Goal: Task Accomplishment & Management: Manage account settings

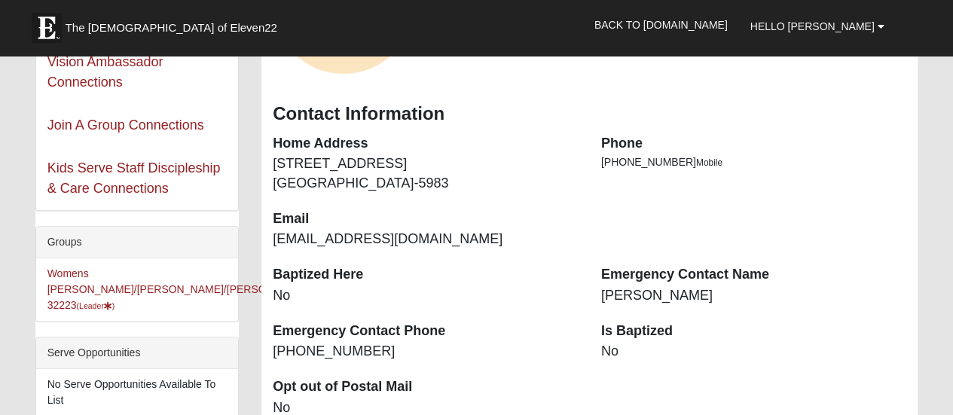
scroll to position [211, 0]
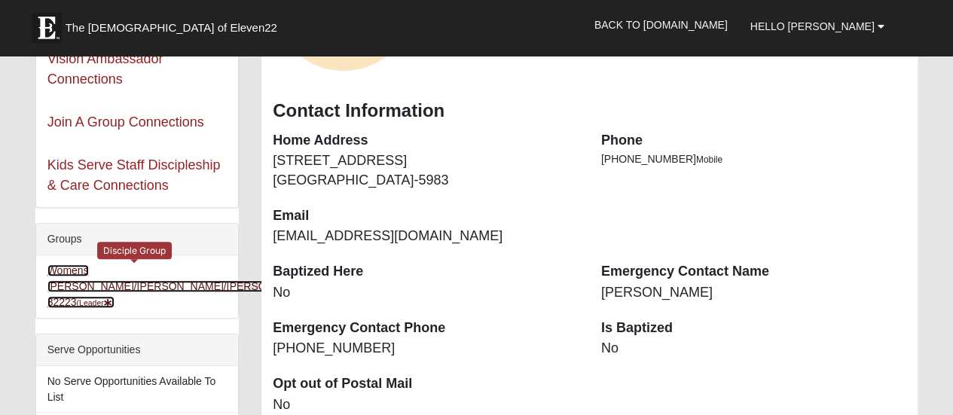
click at [112, 270] on link "Womens Clancy/Emans/Greer 32223 (Leader )" at bounding box center [180, 286] width 266 height 44
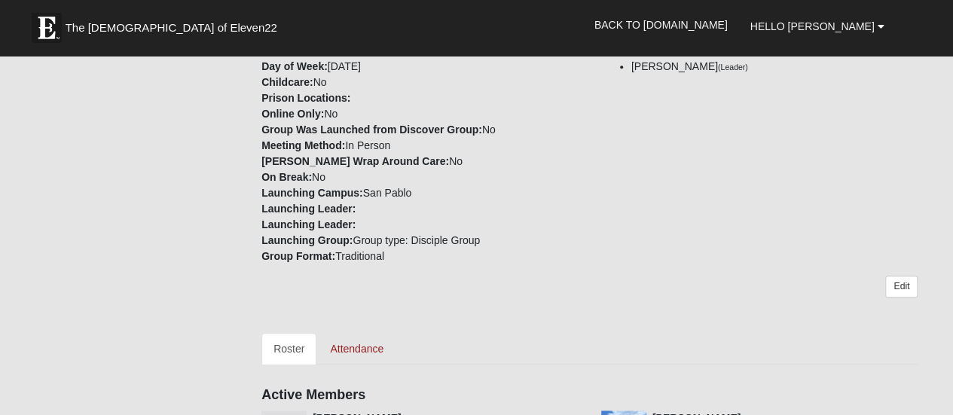
scroll to position [301, 0]
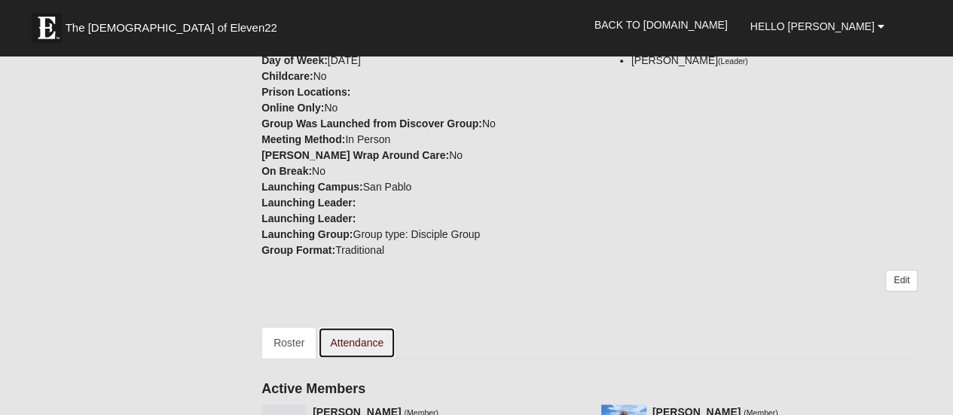
click at [354, 327] on link "Attendance" at bounding box center [357, 343] width 78 height 32
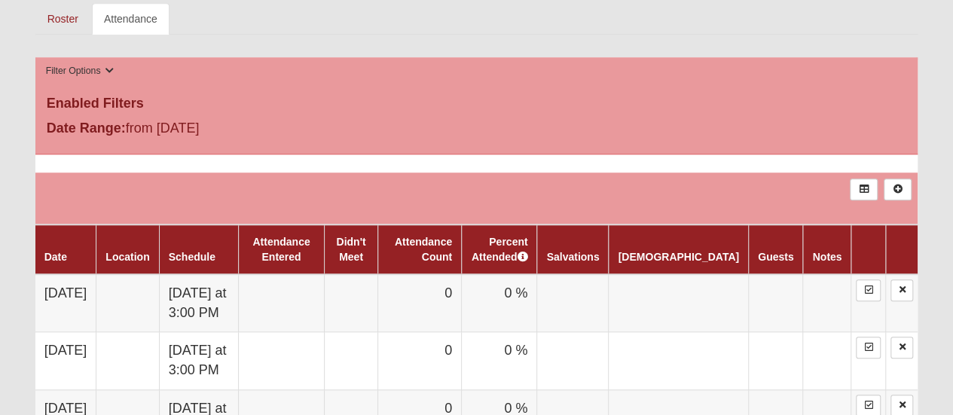
scroll to position [603, 0]
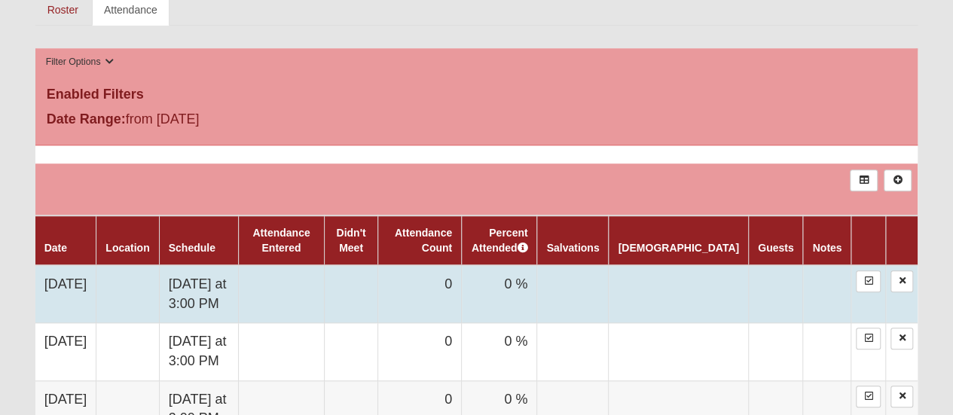
click at [462, 265] on td "0" at bounding box center [420, 294] width 84 height 58
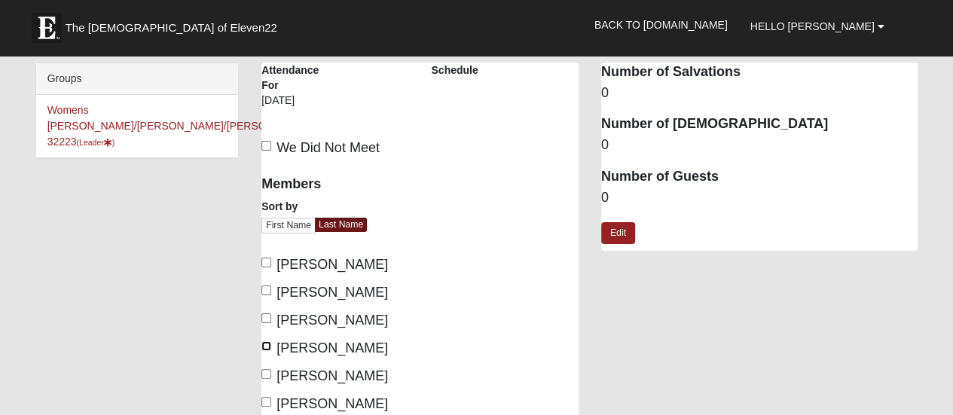
click at [264, 343] on input "[PERSON_NAME]" at bounding box center [266, 346] width 10 height 10
checkbox input "true"
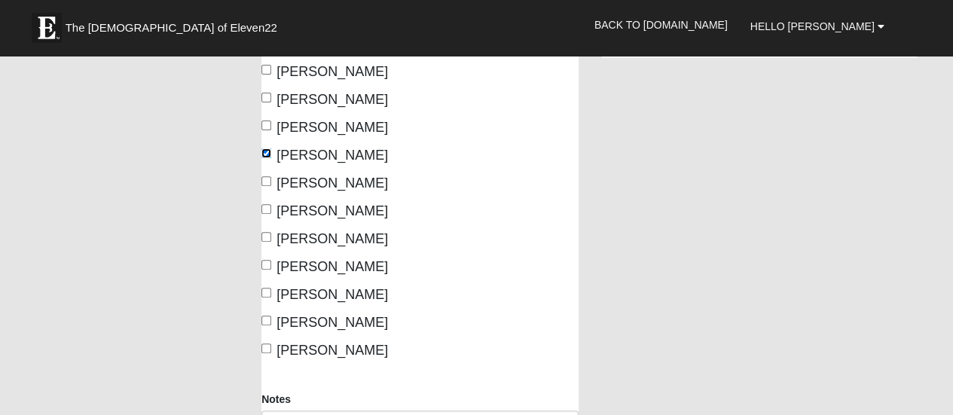
scroll to position [211, 0]
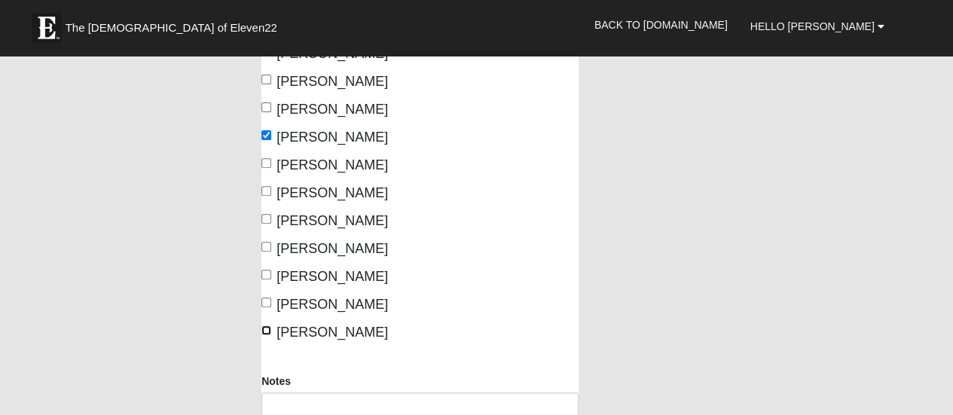
click at [265, 328] on input "Wagner, Donna" at bounding box center [266, 330] width 10 height 10
checkbox input "true"
click at [267, 299] on input "Pinner, Brenda" at bounding box center [266, 303] width 10 height 10
checkbox input "true"
click at [265, 188] on input "Donovan, Linda" at bounding box center [266, 191] width 10 height 10
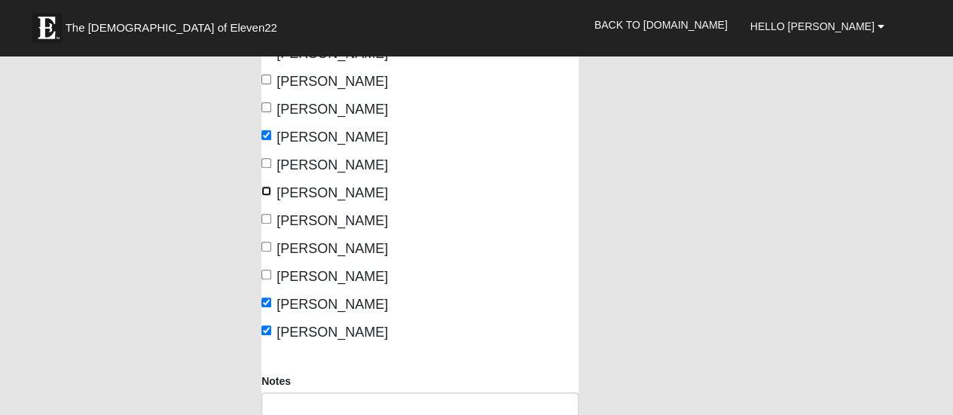
checkbox input "true"
click at [267, 245] on input "Greer, Jenny" at bounding box center [266, 247] width 10 height 10
checkbox input "true"
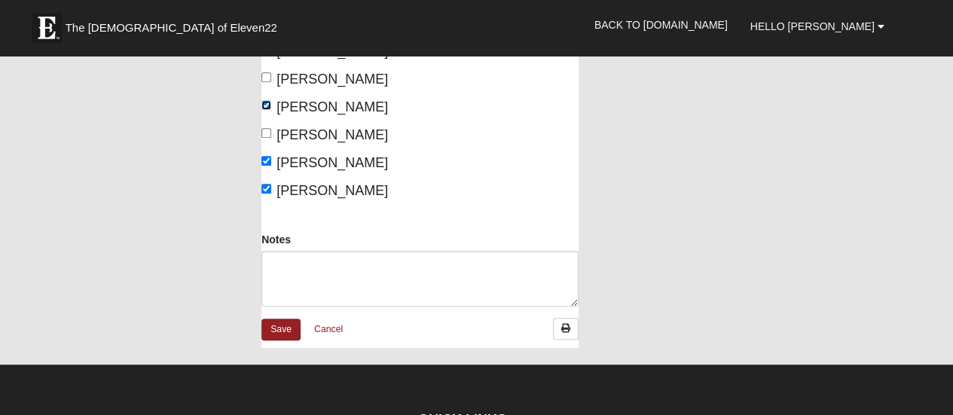
scroll to position [362, 0]
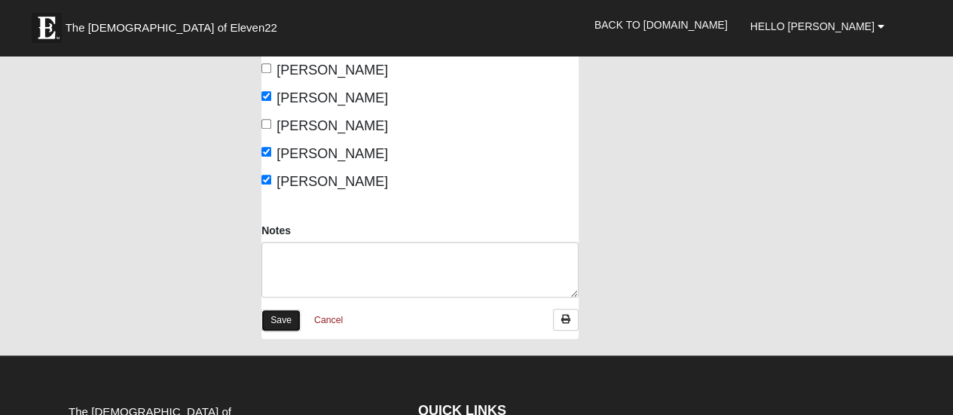
click at [282, 315] on link "Save" at bounding box center [280, 321] width 39 height 22
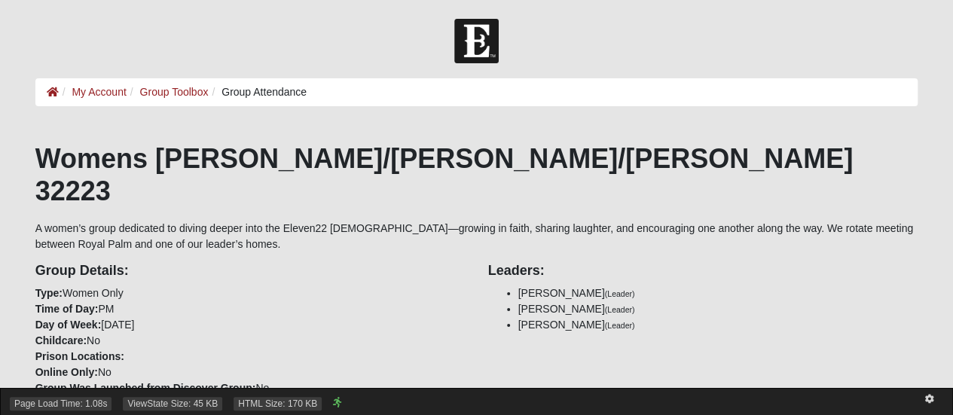
click at [952, 401] on div "Page Load Time: 1.08s ViewState Size: 45 KB HTML Size: 170 KB" at bounding box center [476, 401] width 953 height 27
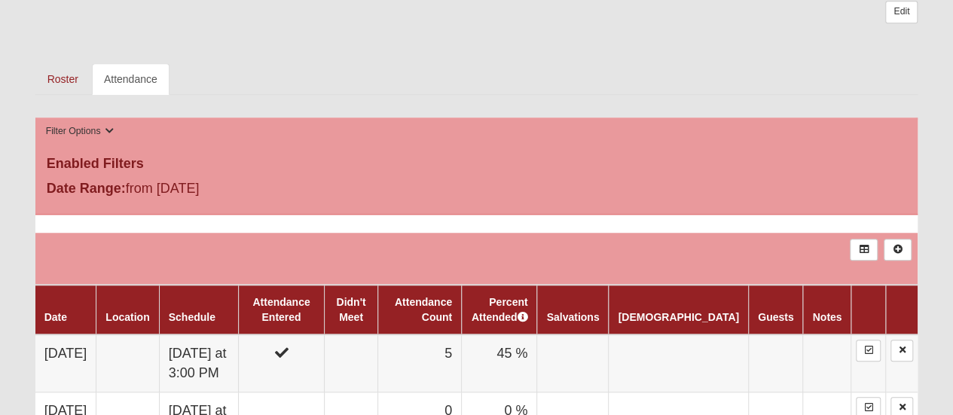
scroll to position [542, 0]
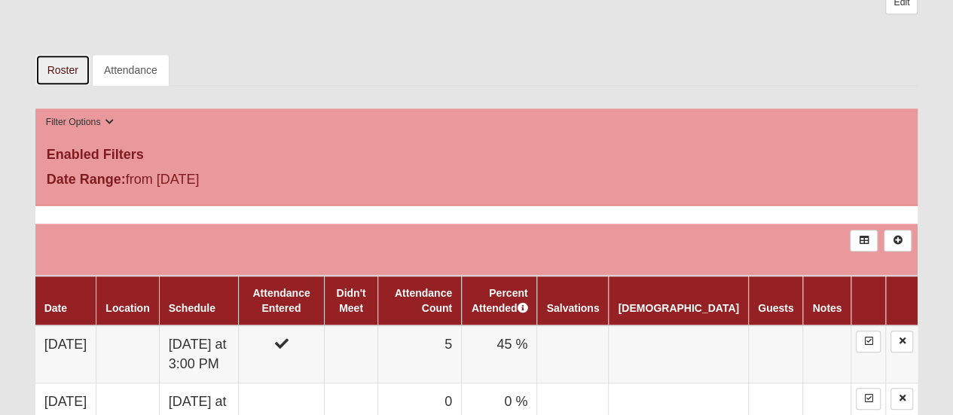
click at [58, 54] on link "Roster" at bounding box center [62, 70] width 55 height 32
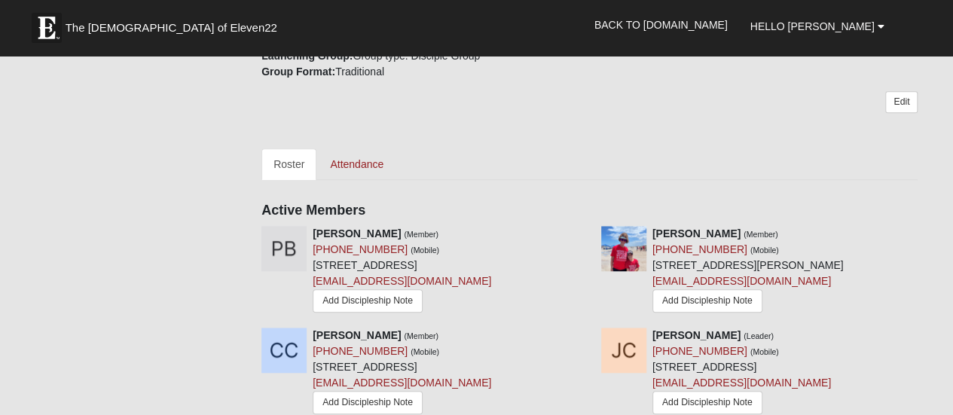
scroll to position [482, 0]
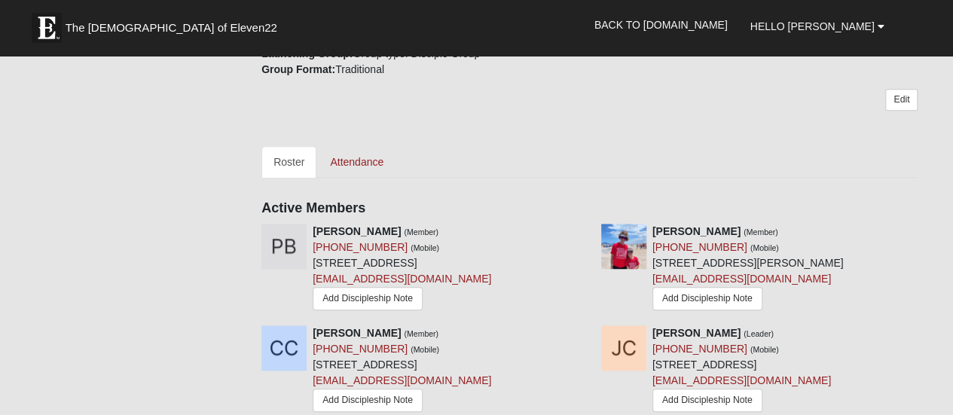
click at [921, 226] on icon at bounding box center [923, 231] width 11 height 11
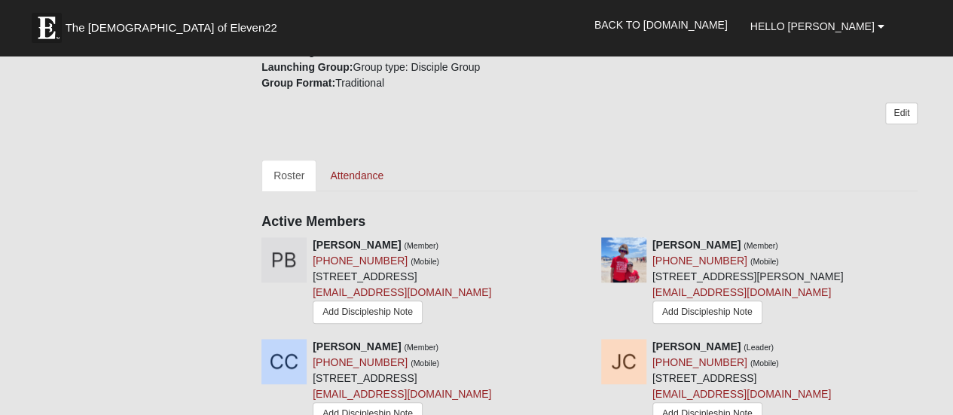
scroll to position [455, 0]
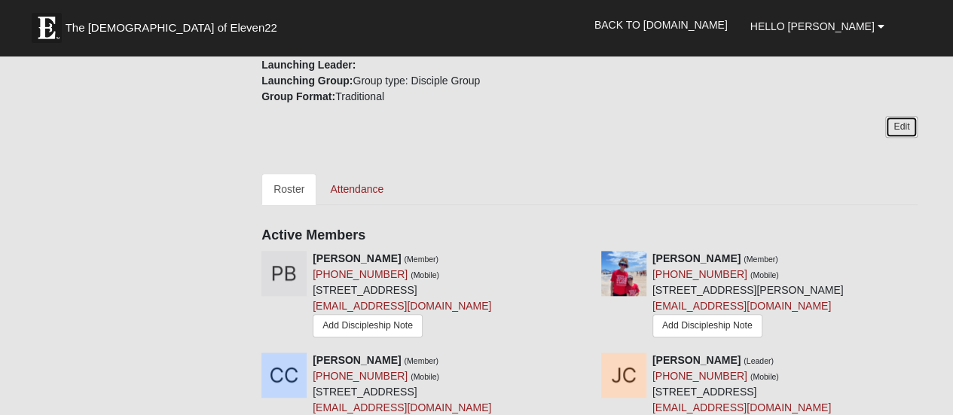
click at [900, 116] on link "Edit" at bounding box center [901, 127] width 32 height 22
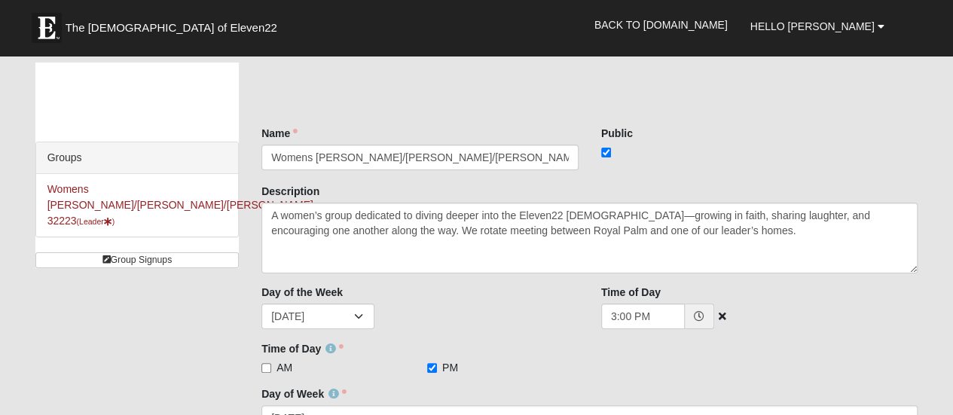
click at [697, 310] on span at bounding box center [699, 317] width 29 height 26
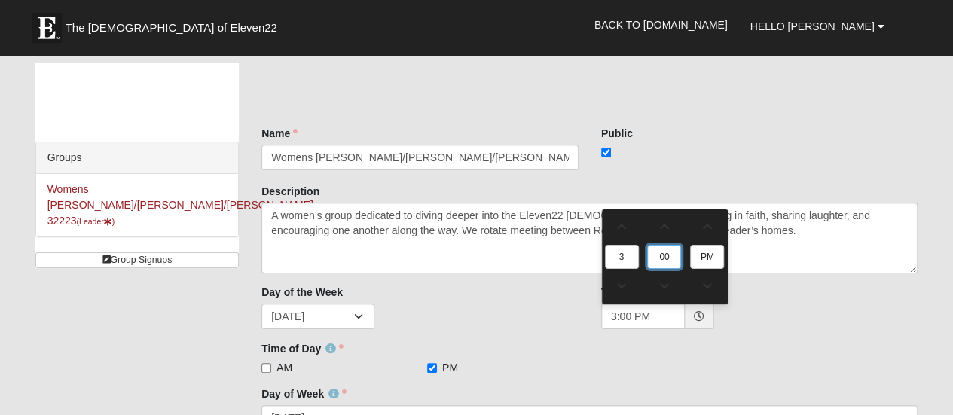
click at [666, 251] on input "00" at bounding box center [664, 257] width 34 height 24
type input "3"
type input "3:03 PM"
type input "30"
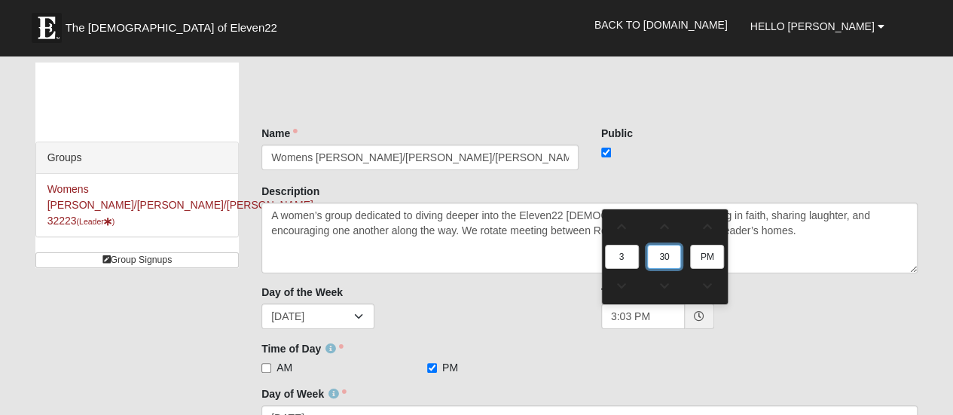
type input "3:30 PM"
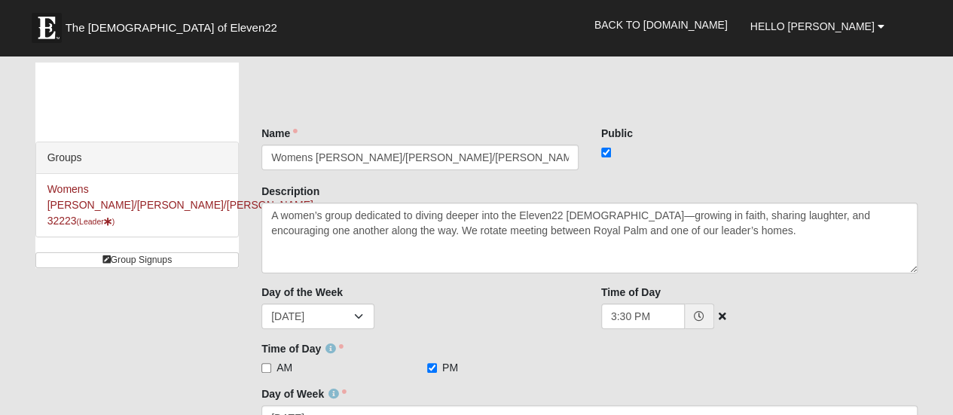
click at [757, 310] on div "3:30 PM" at bounding box center [759, 317] width 317 height 26
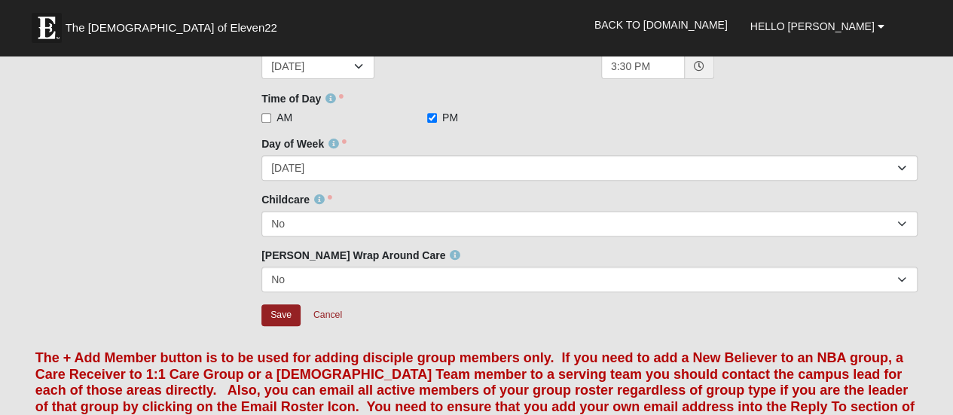
scroll to position [271, 0]
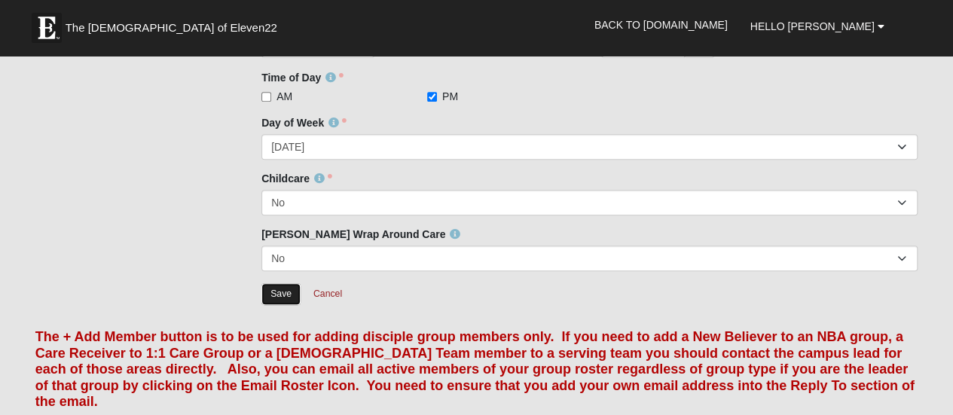
click at [282, 292] on input "Save" at bounding box center [280, 294] width 39 height 22
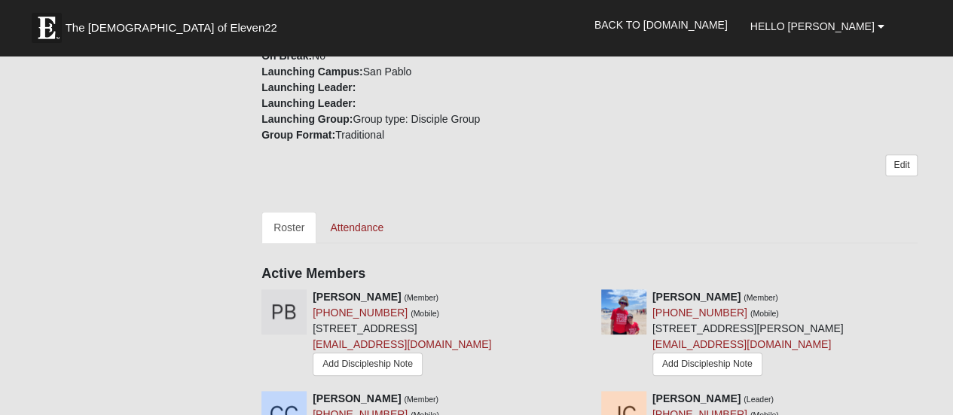
scroll to position [452, 0]
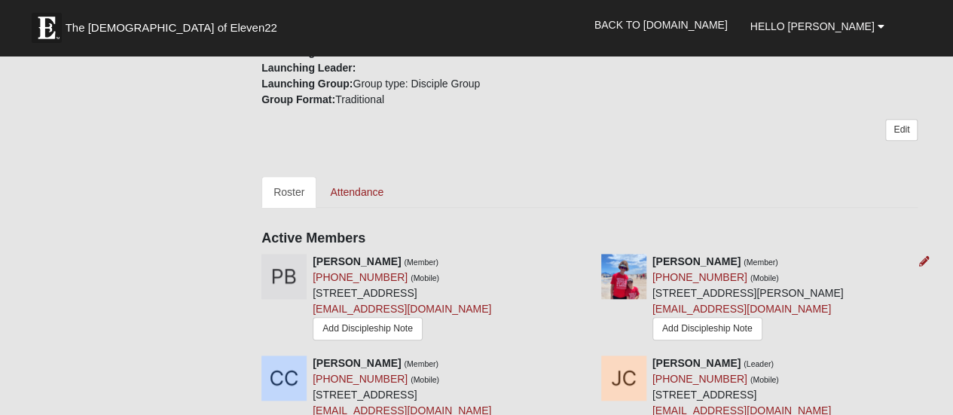
click at [628, 254] on img at bounding box center [623, 276] width 45 height 45
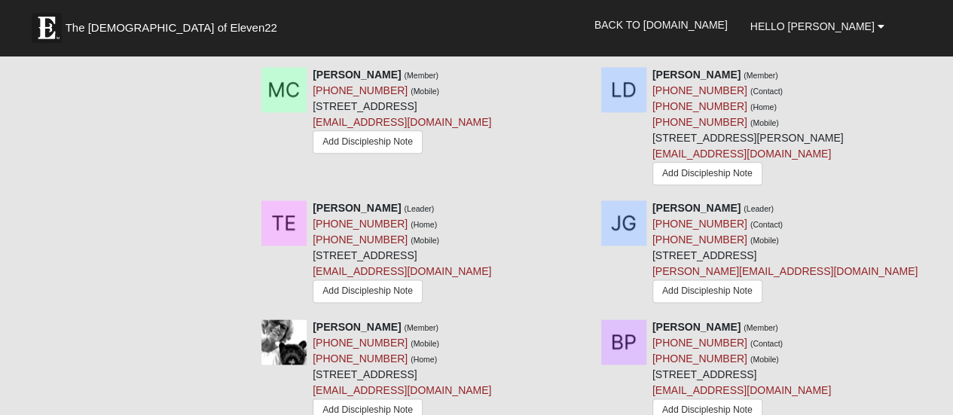
scroll to position [479, 0]
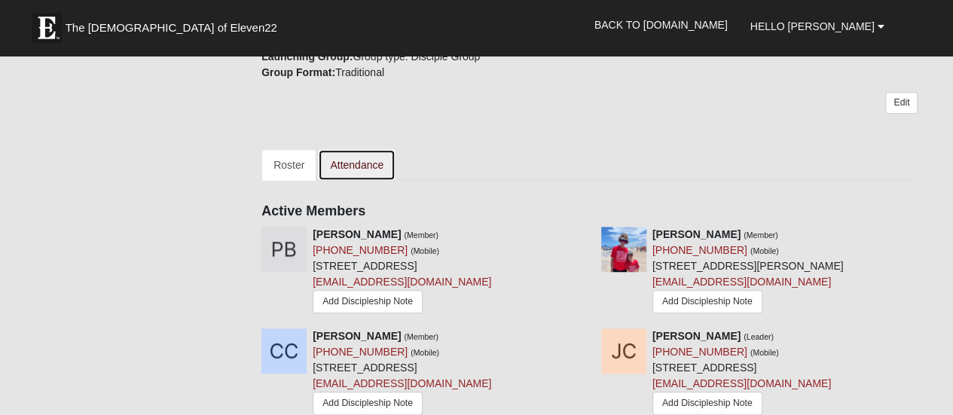
click at [342, 149] on link "Attendance" at bounding box center [357, 165] width 78 height 32
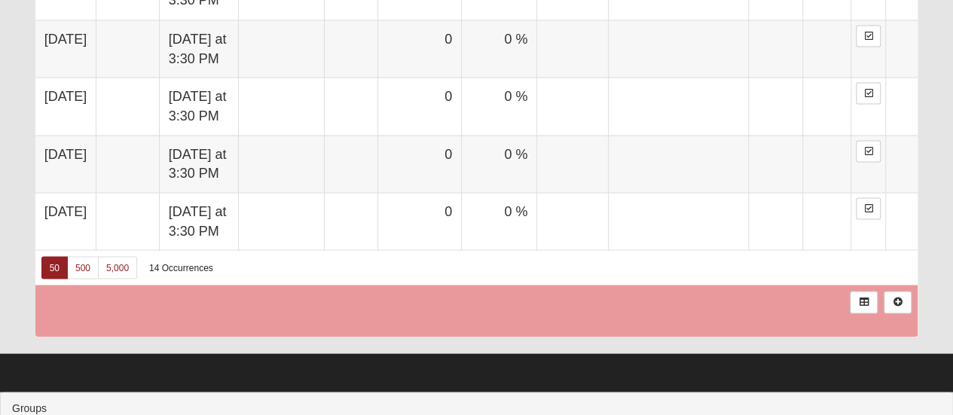
scroll to position [1439, 0]
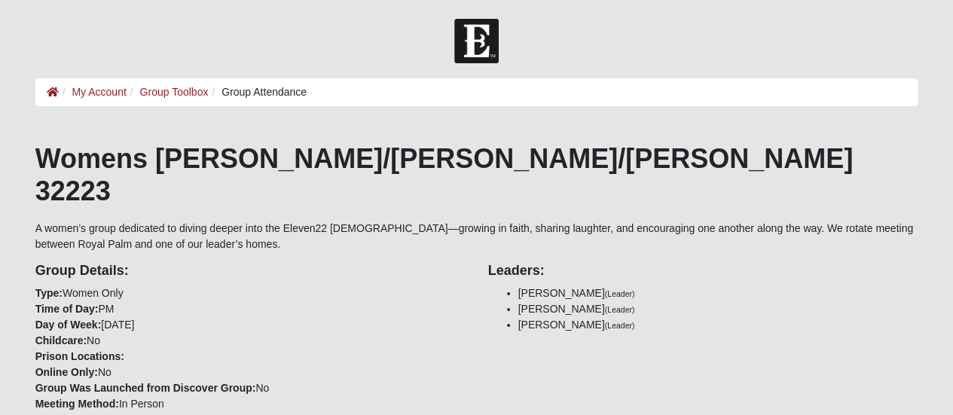
click at [773, 323] on div "Group Details: Type: Women Only Time of Day: PM Day of Week: [DATE] Childcare: …" at bounding box center [476, 387] width 905 height 270
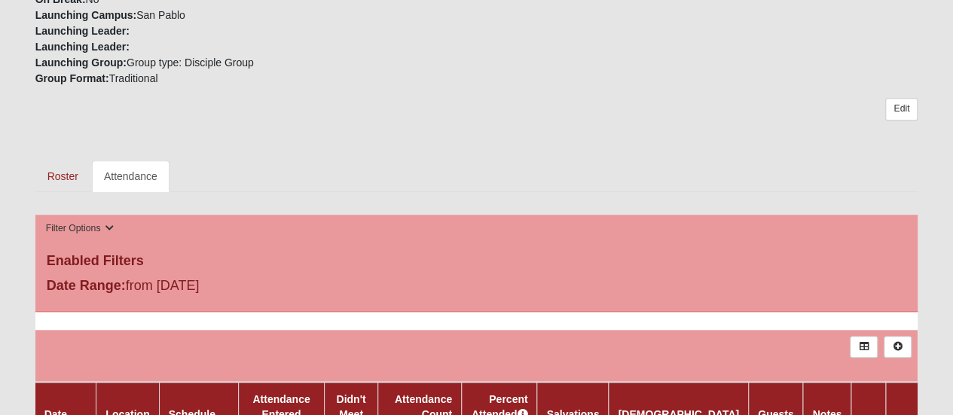
scroll to position [423, 0]
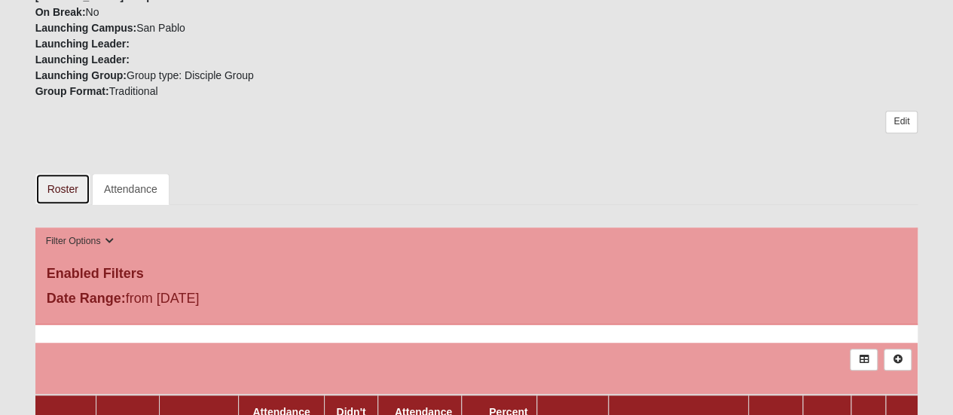
click at [71, 173] on link "Roster" at bounding box center [62, 189] width 55 height 32
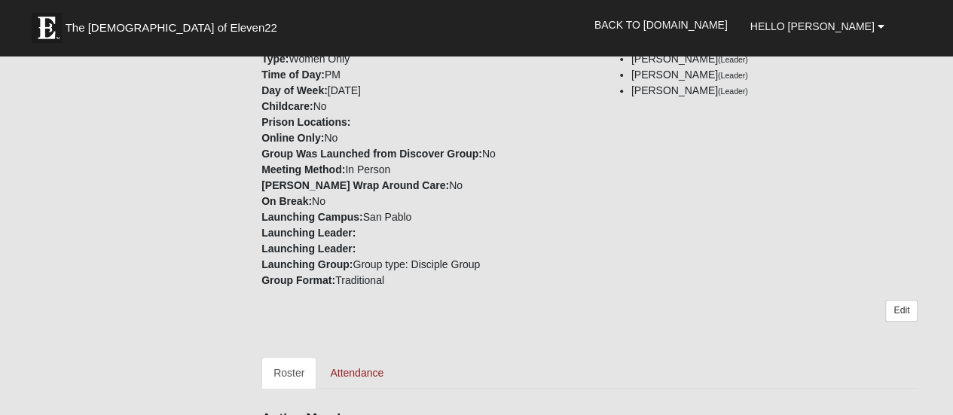
scroll to position [301, 0]
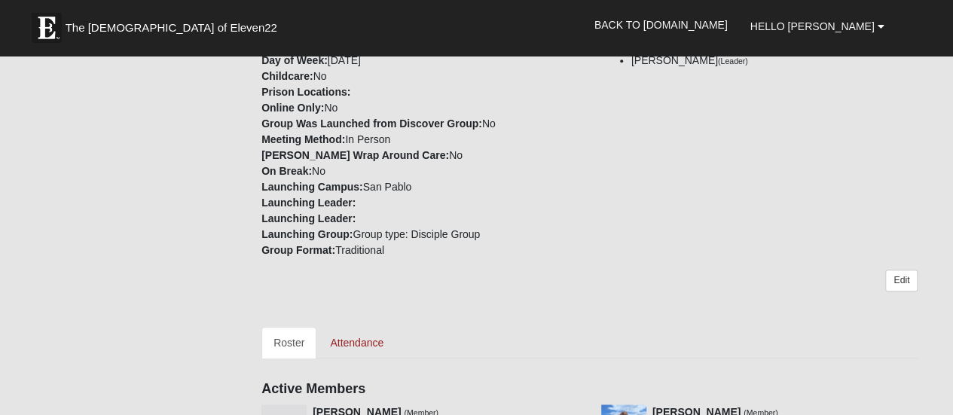
click at [898, 270] on link "Edit" at bounding box center [901, 281] width 32 height 22
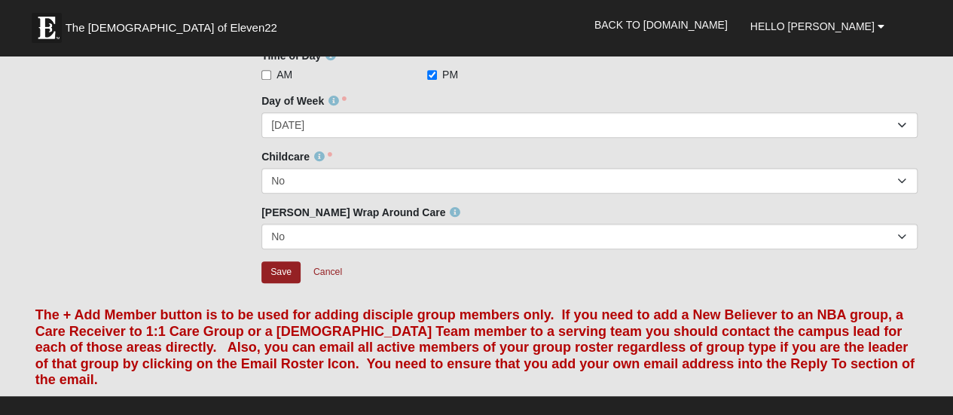
scroll to position [363, 0]
